Goal: Check status: Check status

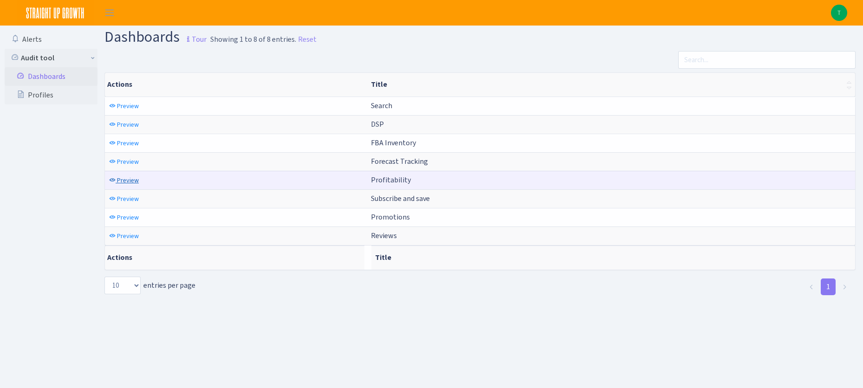
click at [128, 182] on span "Preview" at bounding box center [128, 180] width 22 height 9
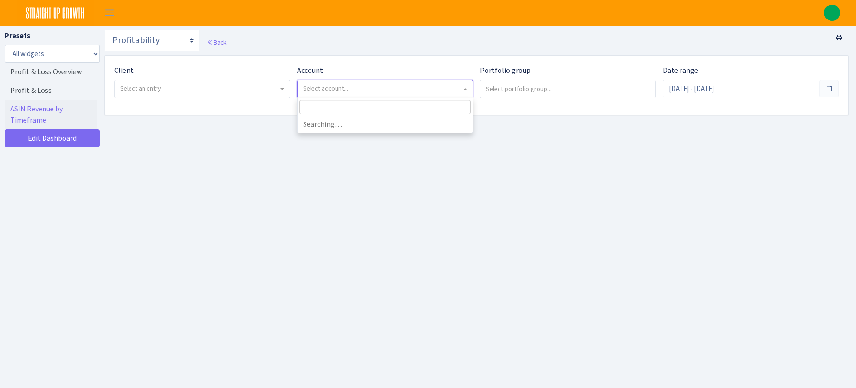
click at [390, 91] on span "Select account..." at bounding box center [382, 88] width 158 height 9
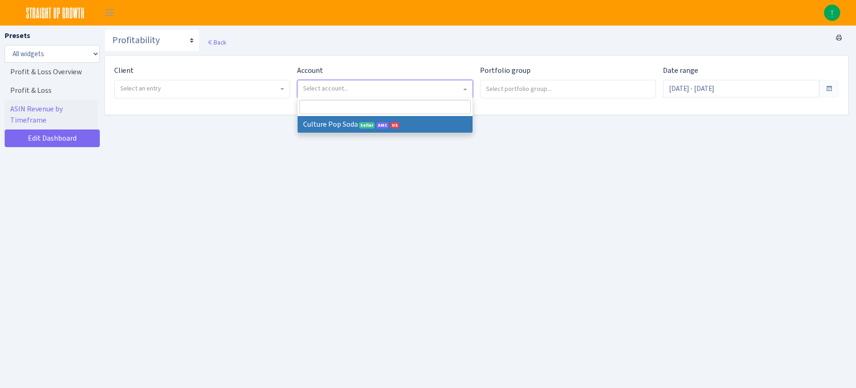
select select
select select "1581829893696978"
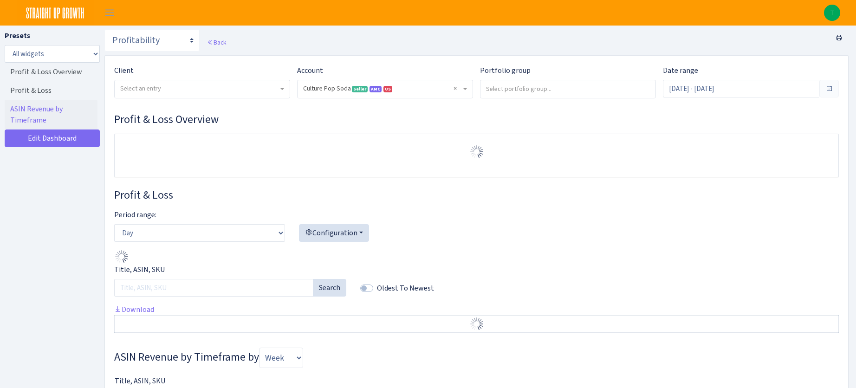
select select "1581829893696978"
